Goal: Task Accomplishment & Management: Manage account settings

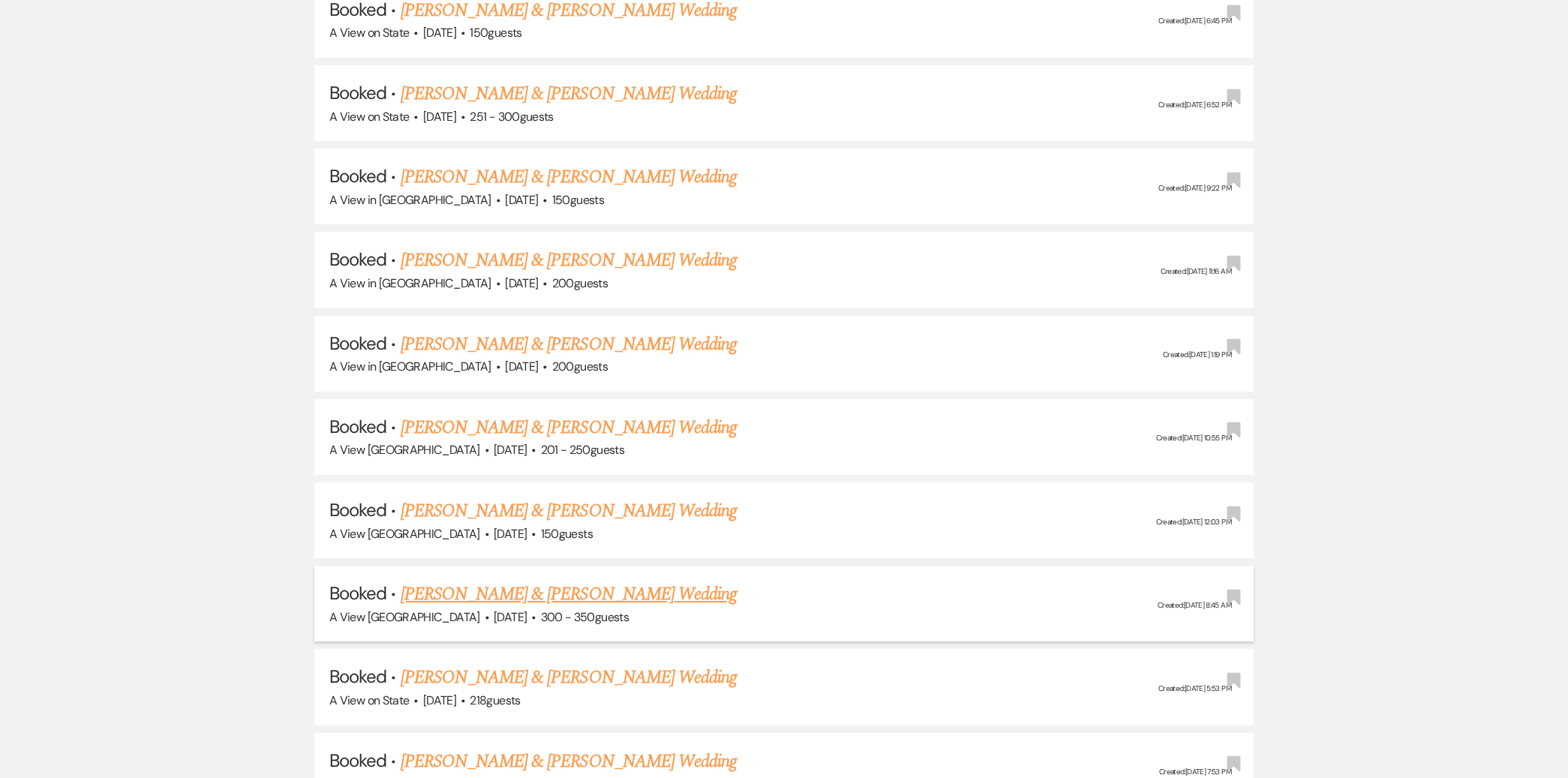
scroll to position [1685, 0]
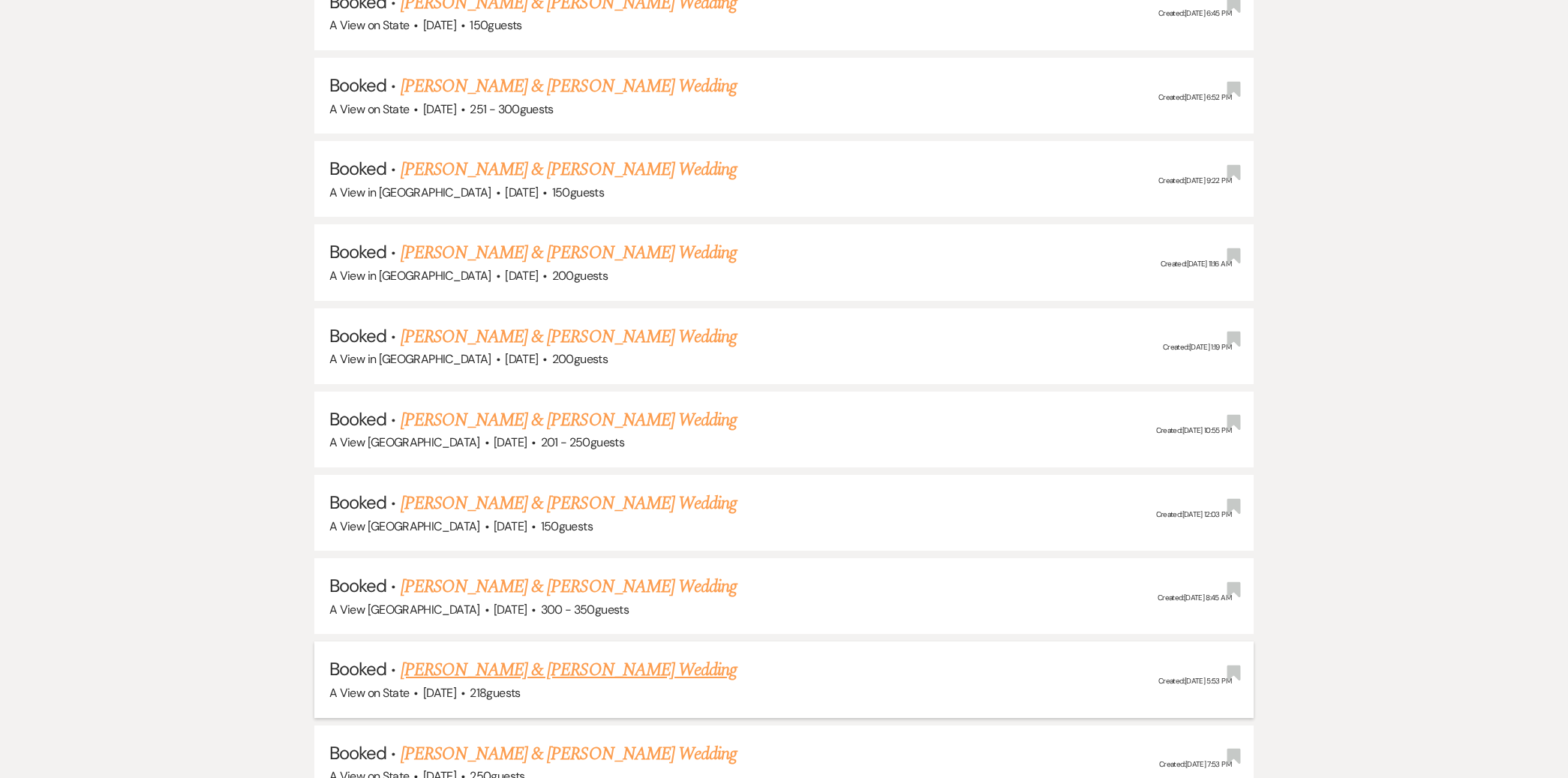
click at [490, 661] on link "[PERSON_NAME] & [PERSON_NAME] Wedding" at bounding box center [569, 670] width 337 height 27
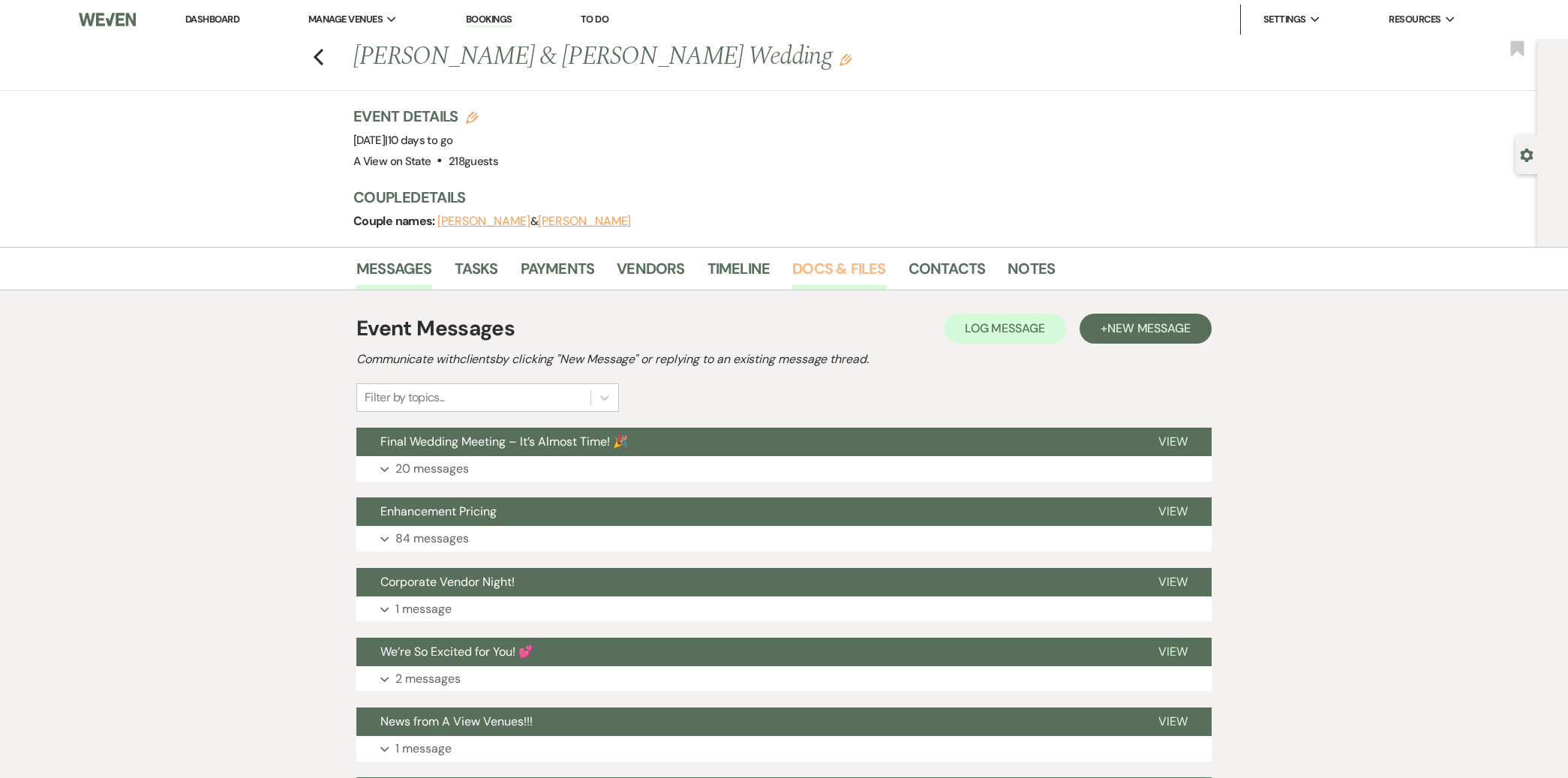
click at [819, 270] on link "Docs & Files" at bounding box center [838, 273] width 93 height 33
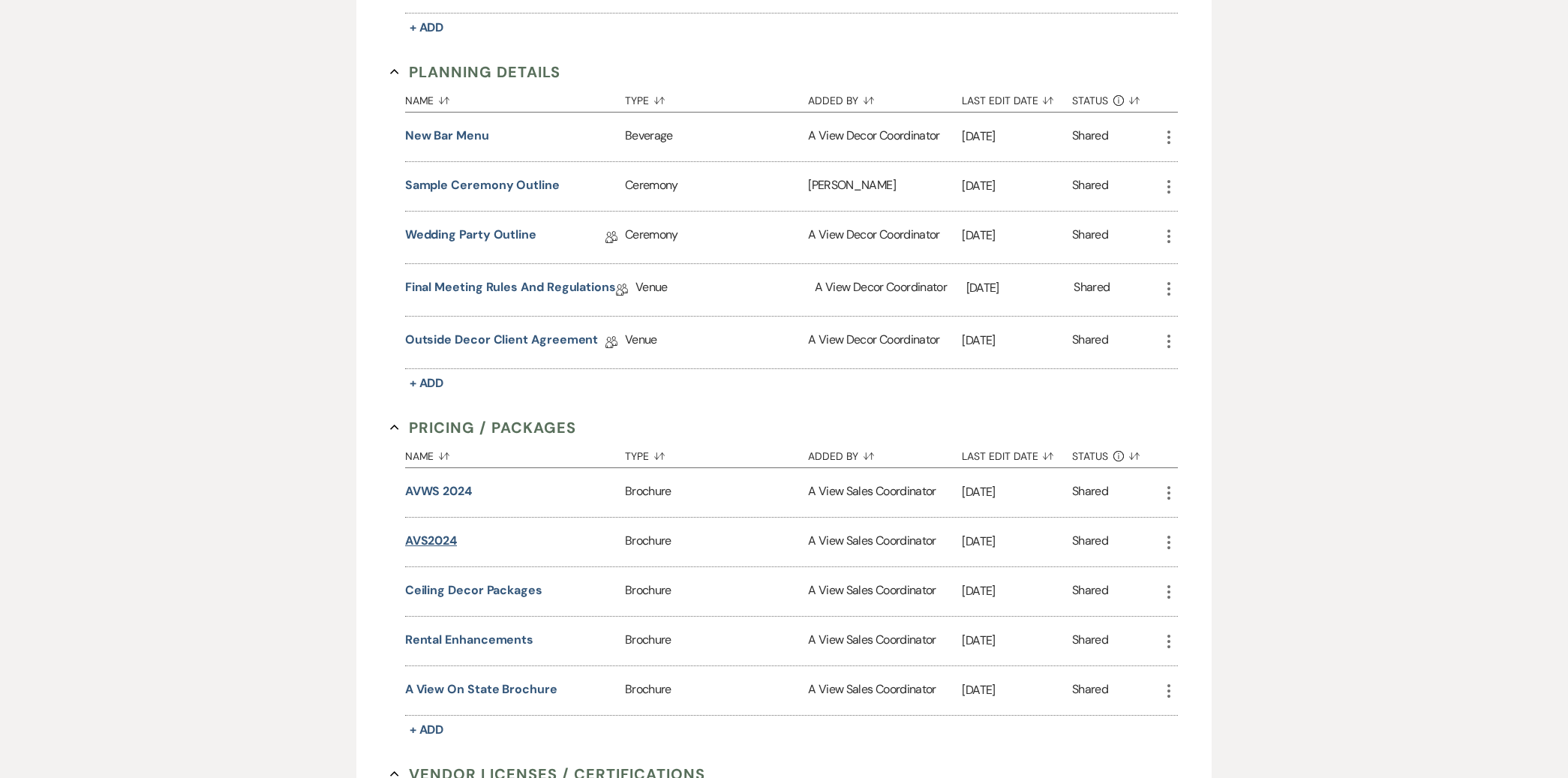
scroll to position [774, 0]
click at [480, 237] on link "Wedding Party Outline" at bounding box center [470, 241] width 132 height 23
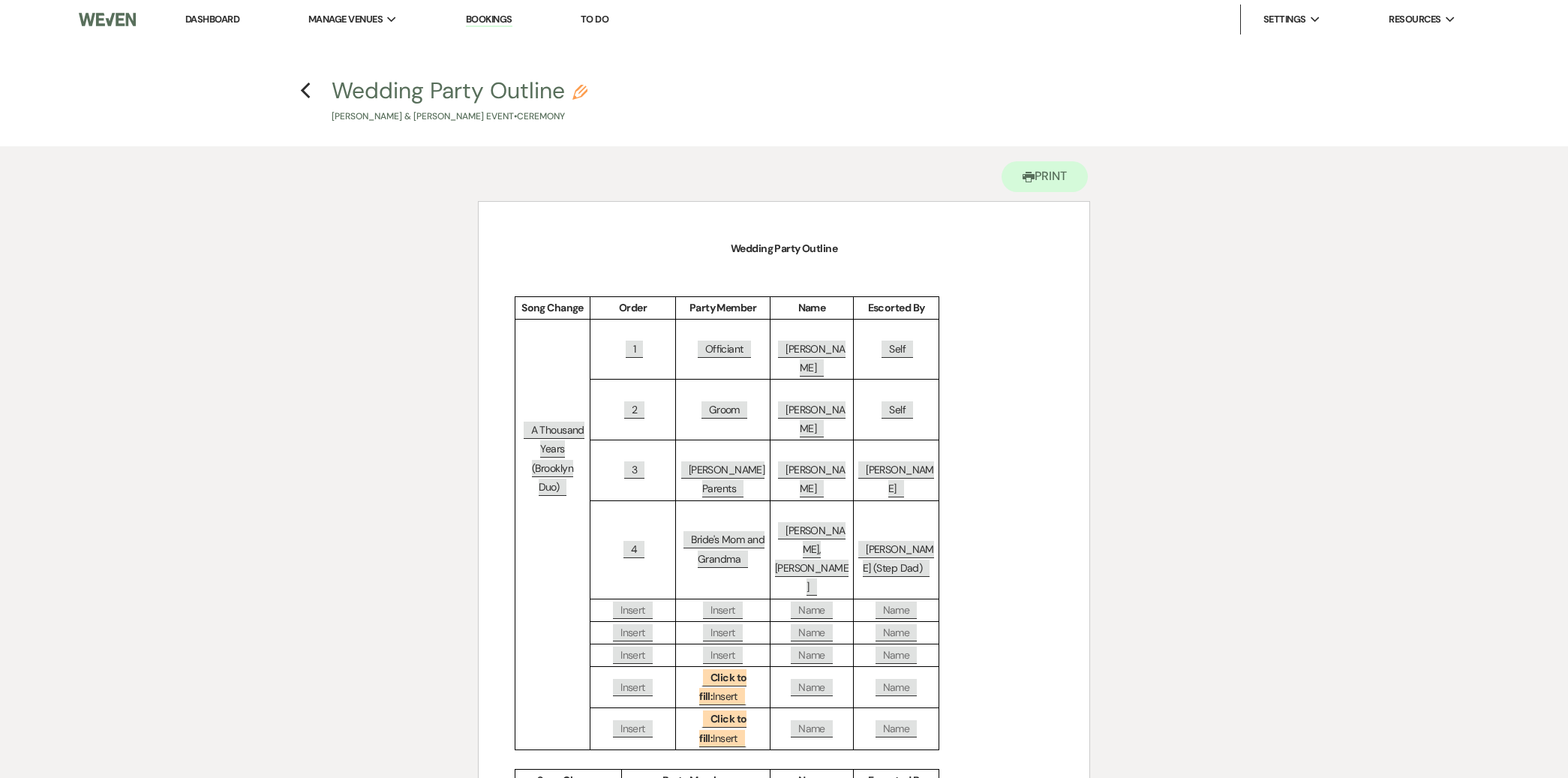
scroll to position [65, 0]
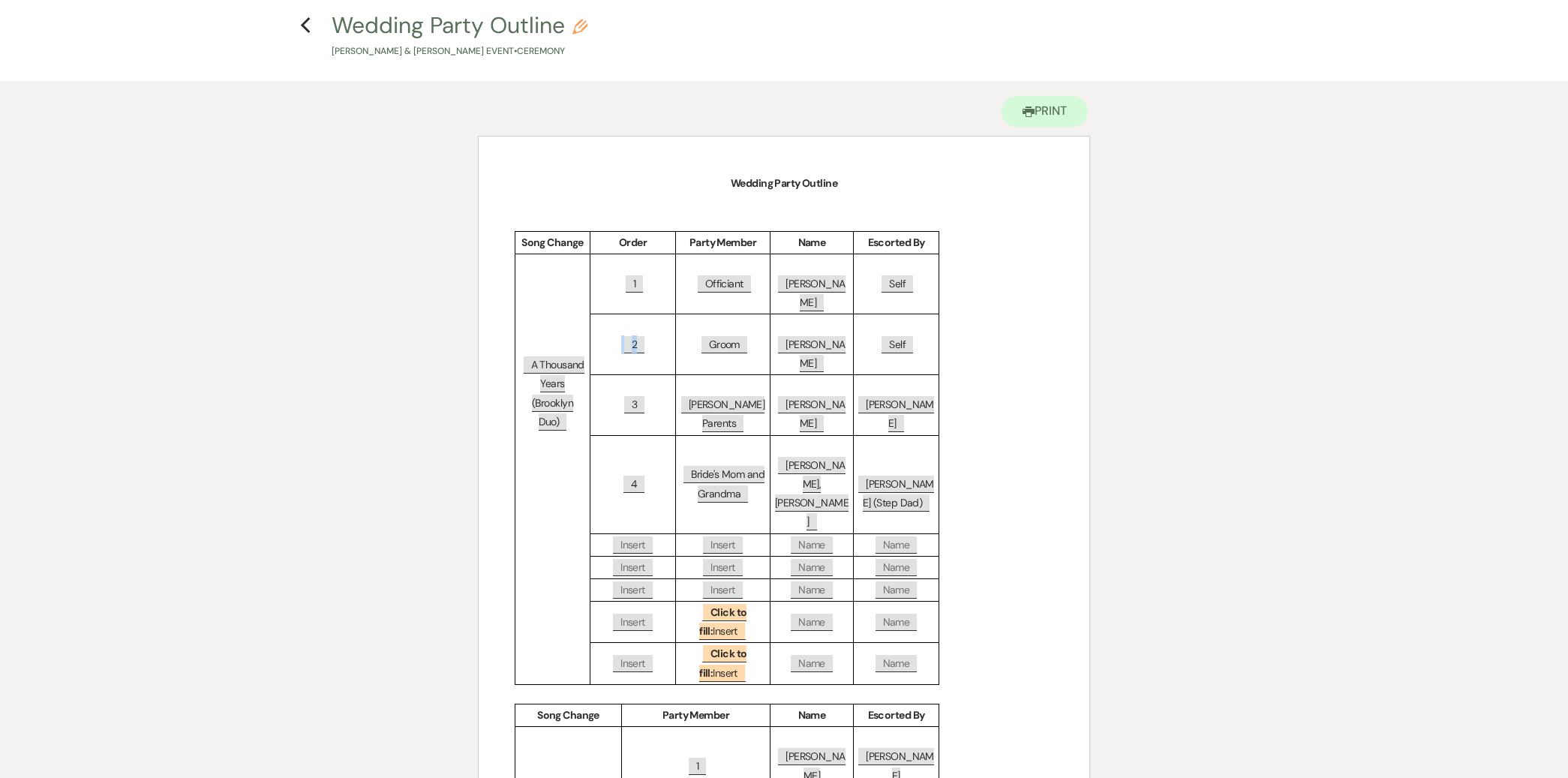
click at [636, 337] on span "2" at bounding box center [634, 345] width 20 height 17
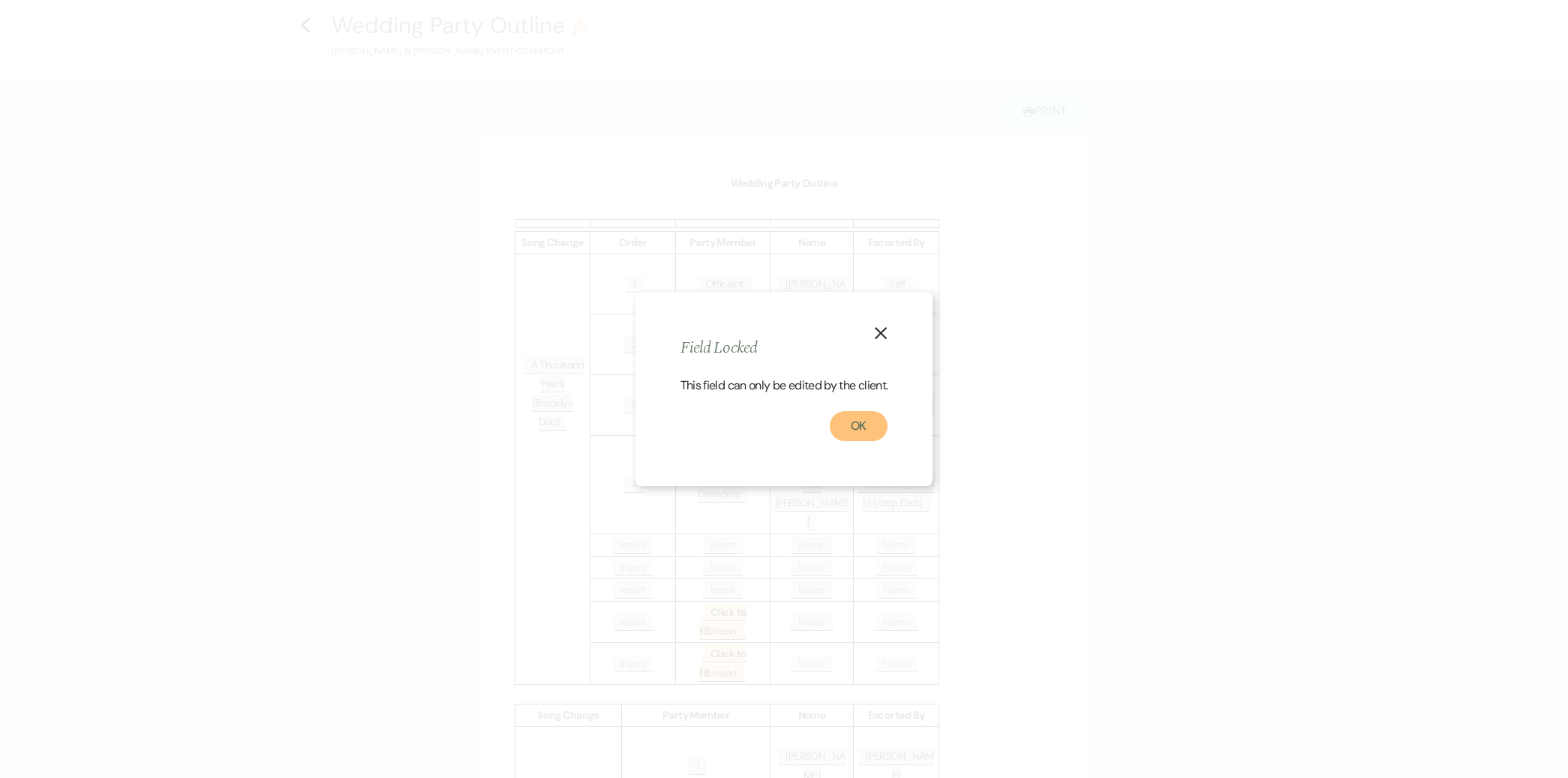
click at [847, 425] on button "OK" at bounding box center [859, 426] width 59 height 30
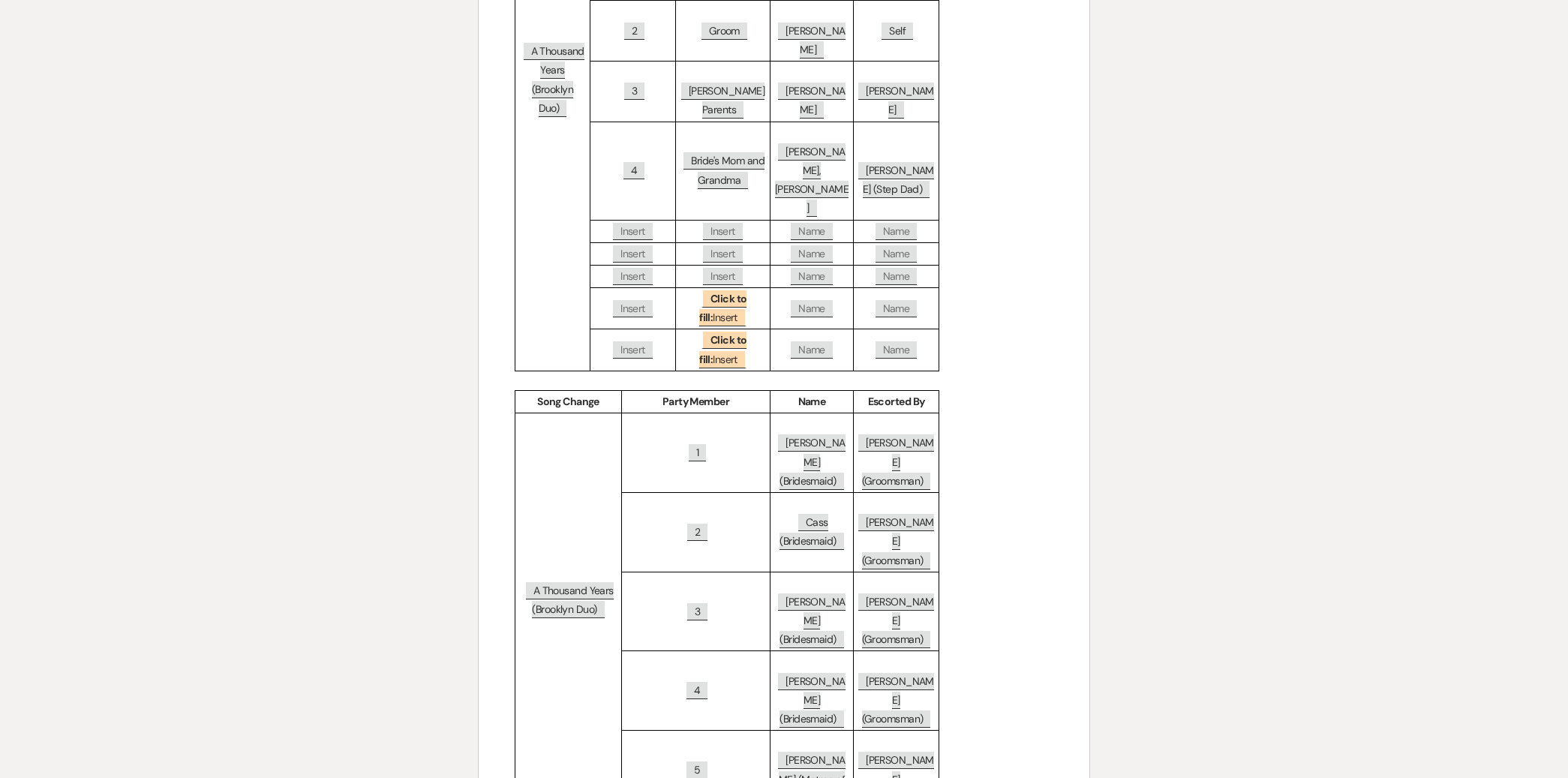
scroll to position [325, 0]
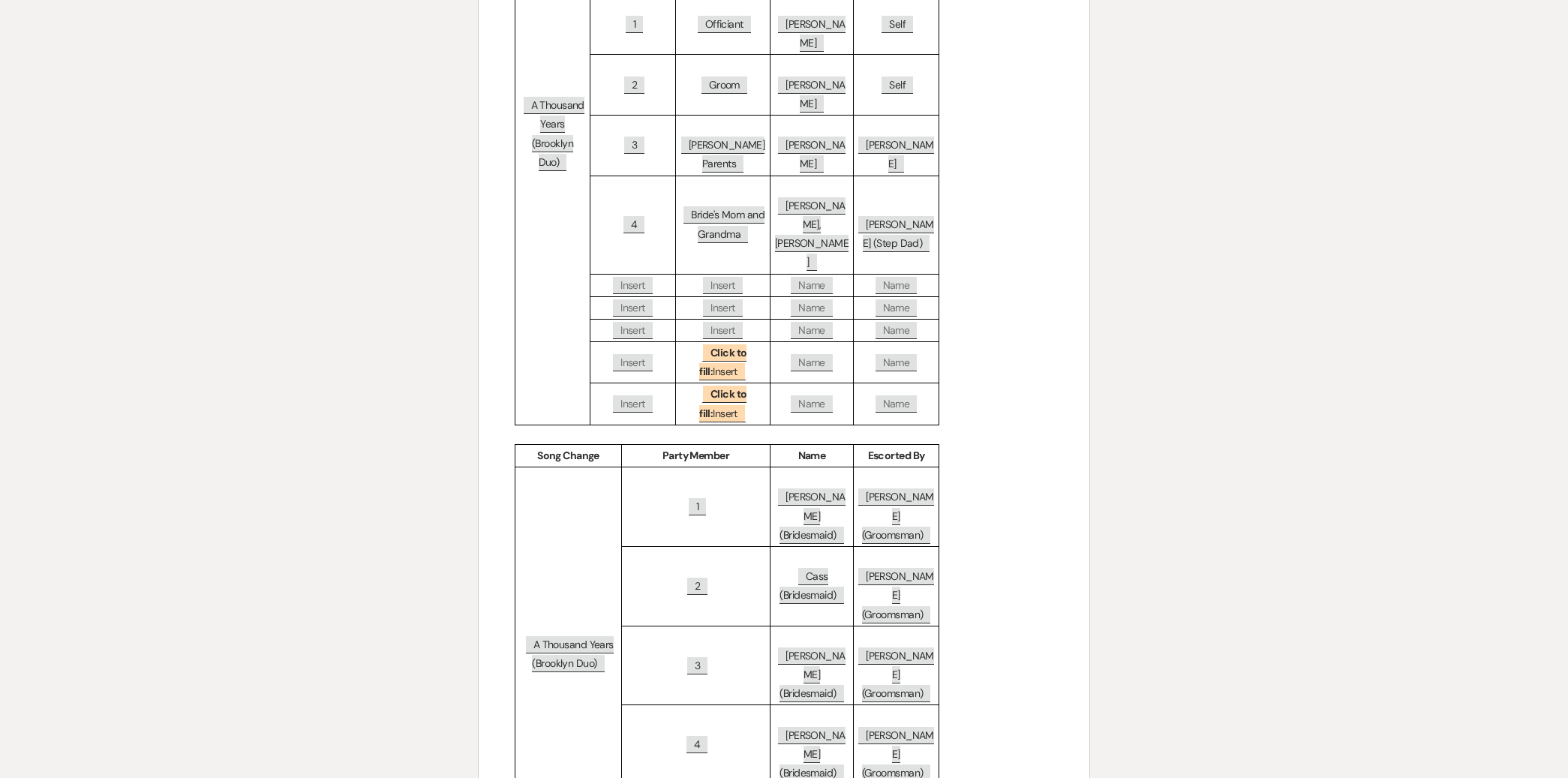
click at [638, 77] on span "2" at bounding box center [634, 85] width 20 height 17
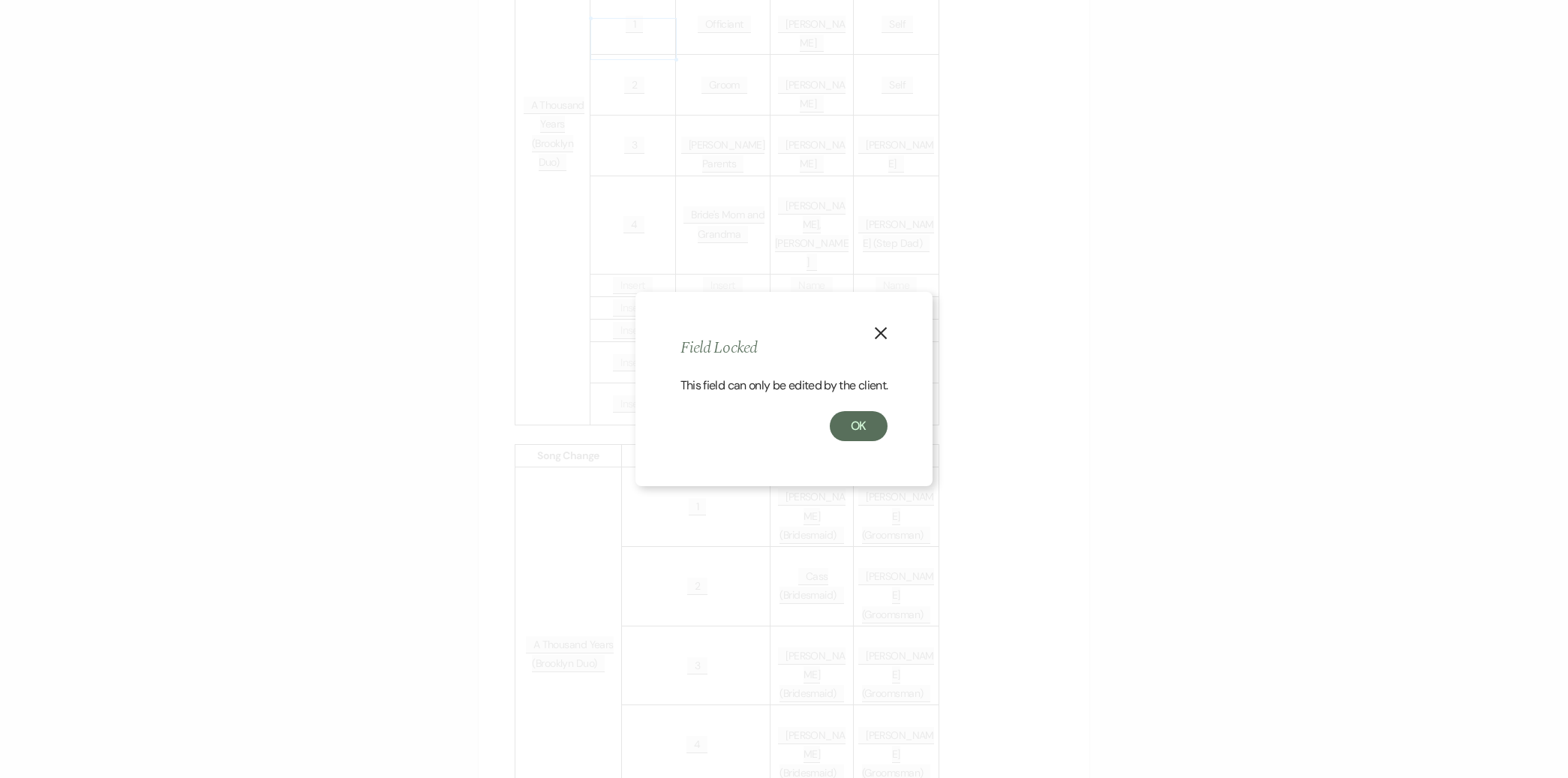
click at [885, 335] on icon "X" at bounding box center [880, 333] width 14 height 14
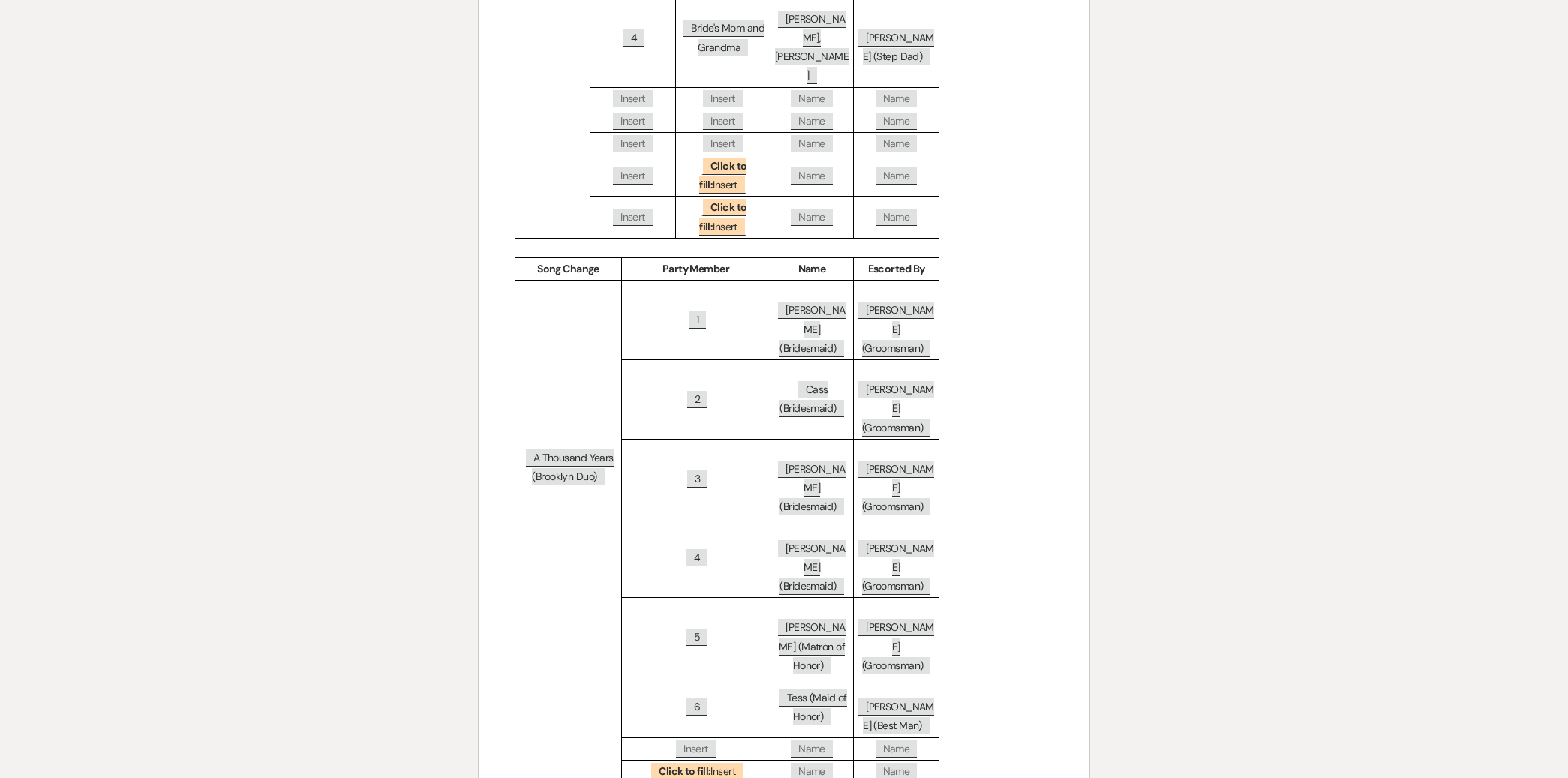
scroll to position [514, 0]
